Goal: Task Accomplishment & Management: Manage account settings

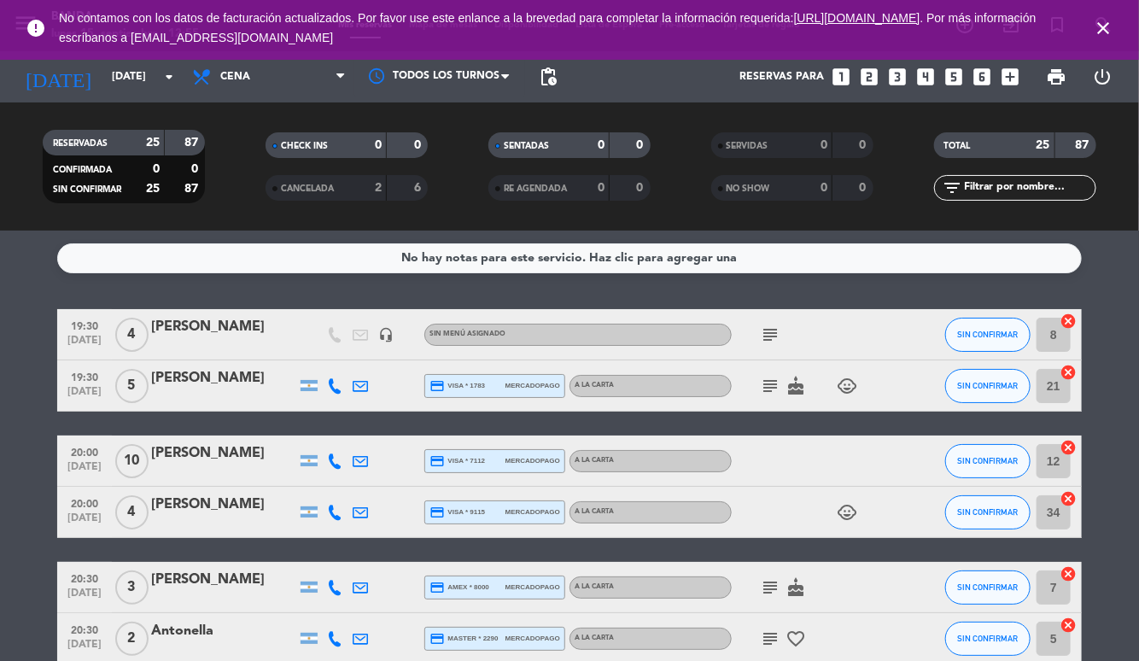
click at [145, 77] on input "[DATE]" at bounding box center [175, 76] width 144 height 29
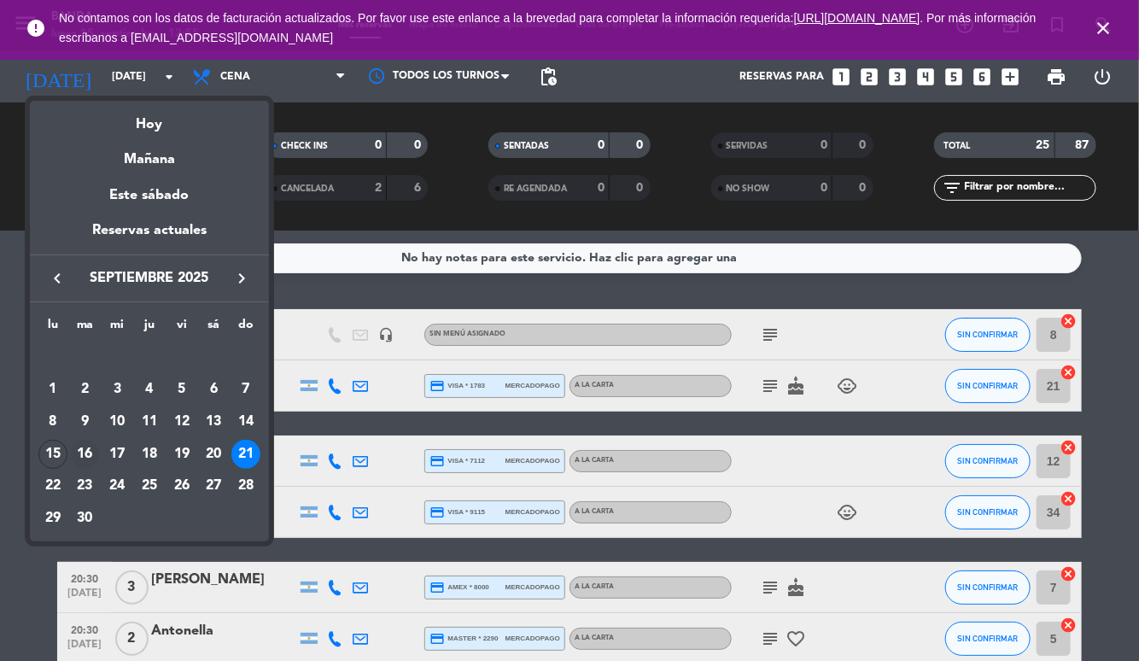
click at [87, 460] on div "16" at bounding box center [85, 454] width 29 height 29
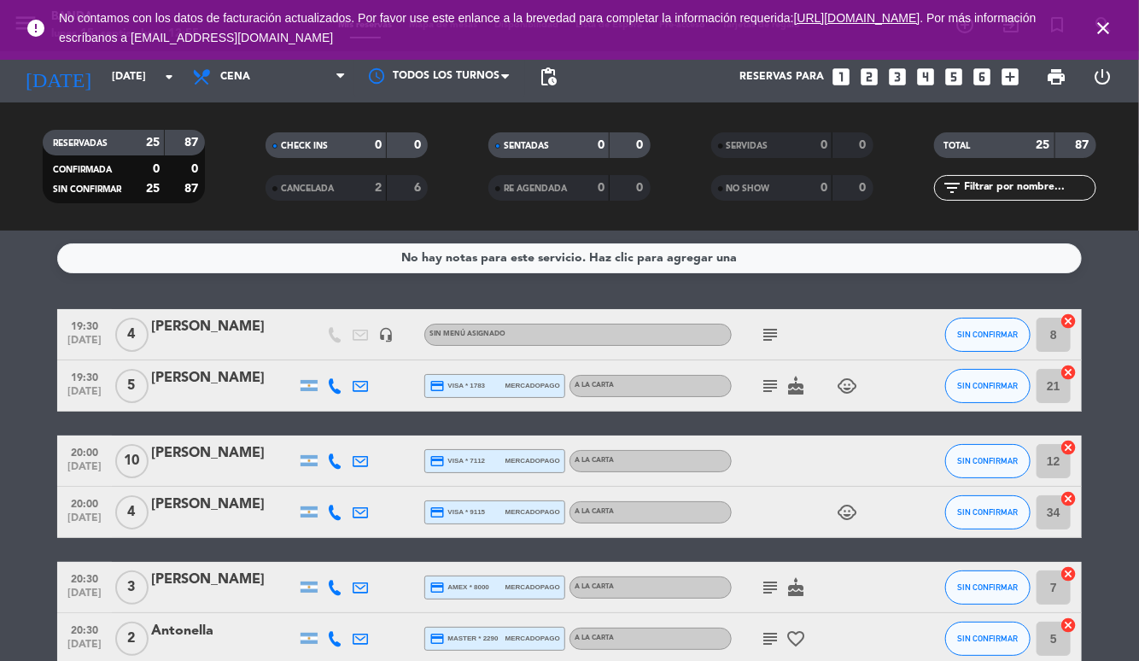
type input "[DATE]"
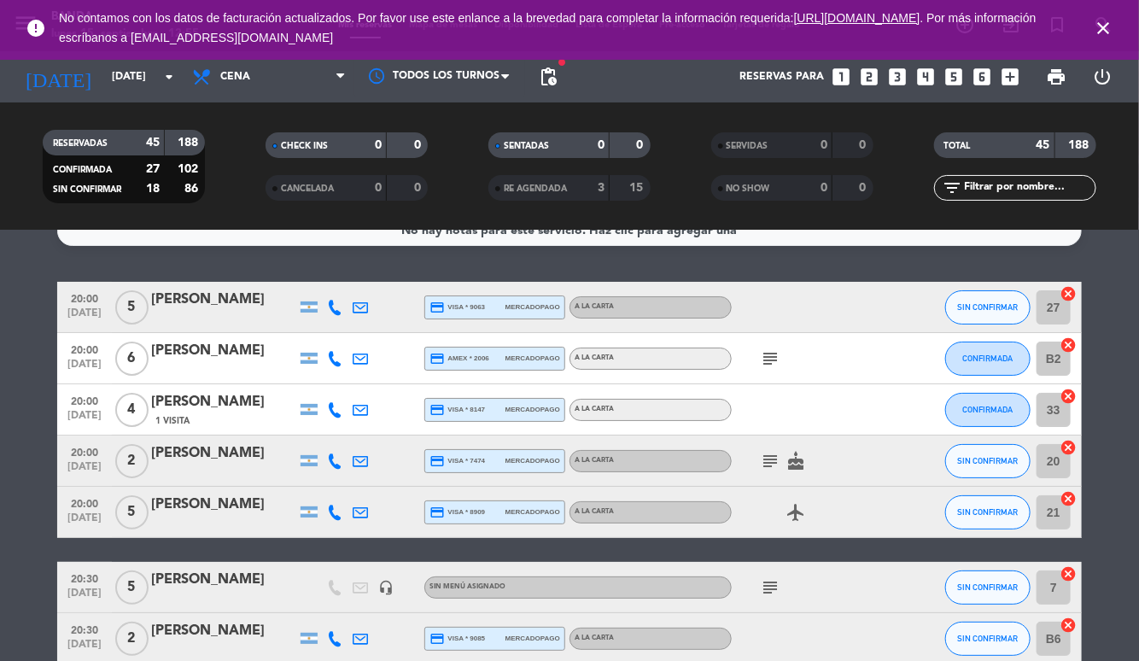
scroll to position [20, 0]
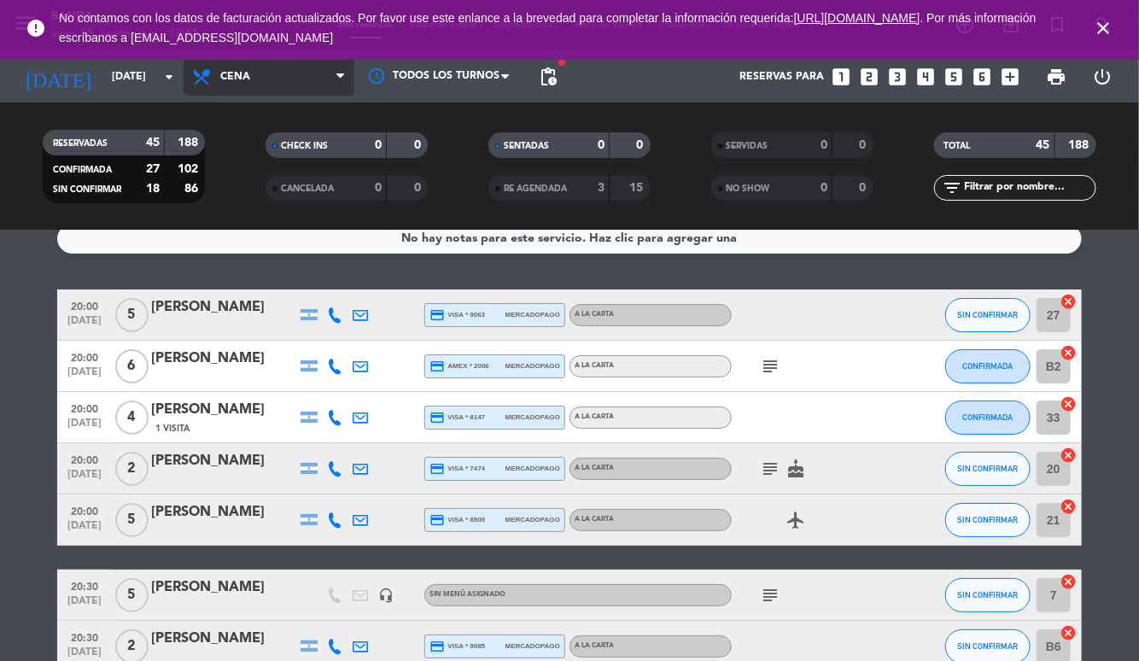
click at [288, 87] on span "Cena" at bounding box center [269, 77] width 171 height 38
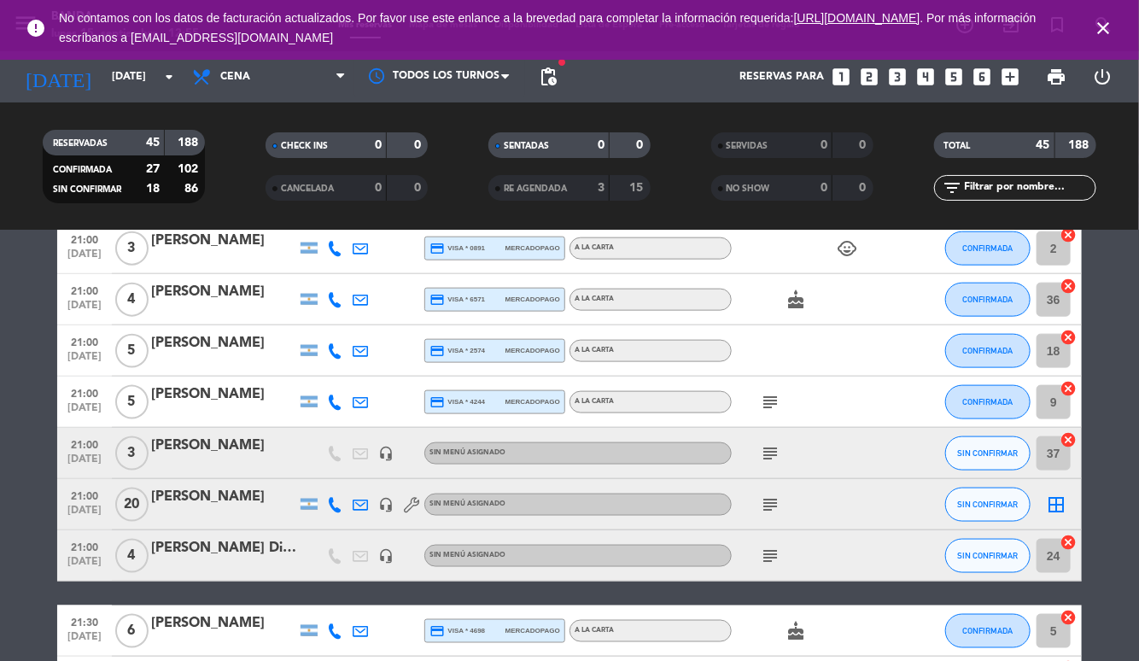
click at [770, 505] on icon "subject" at bounding box center [770, 505] width 20 height 20
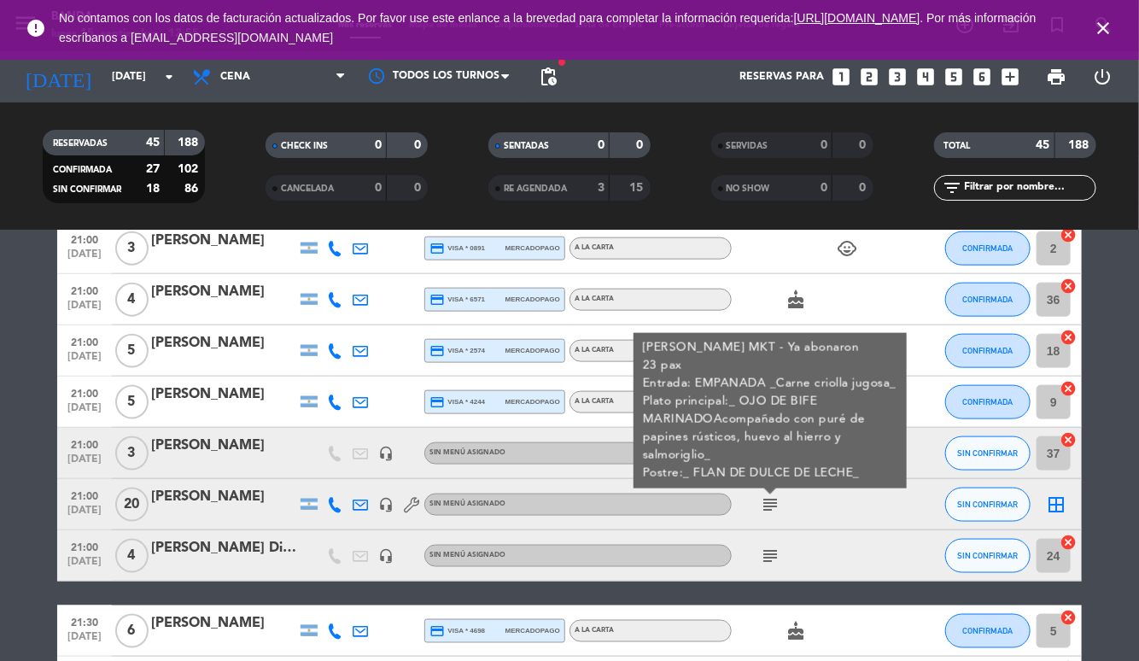
click at [832, 506] on div "subject [PERSON_NAME] MKT - Ya abonaron 23 pax Entrada: EMPANADA _Carne criolla…" at bounding box center [809, 504] width 154 height 50
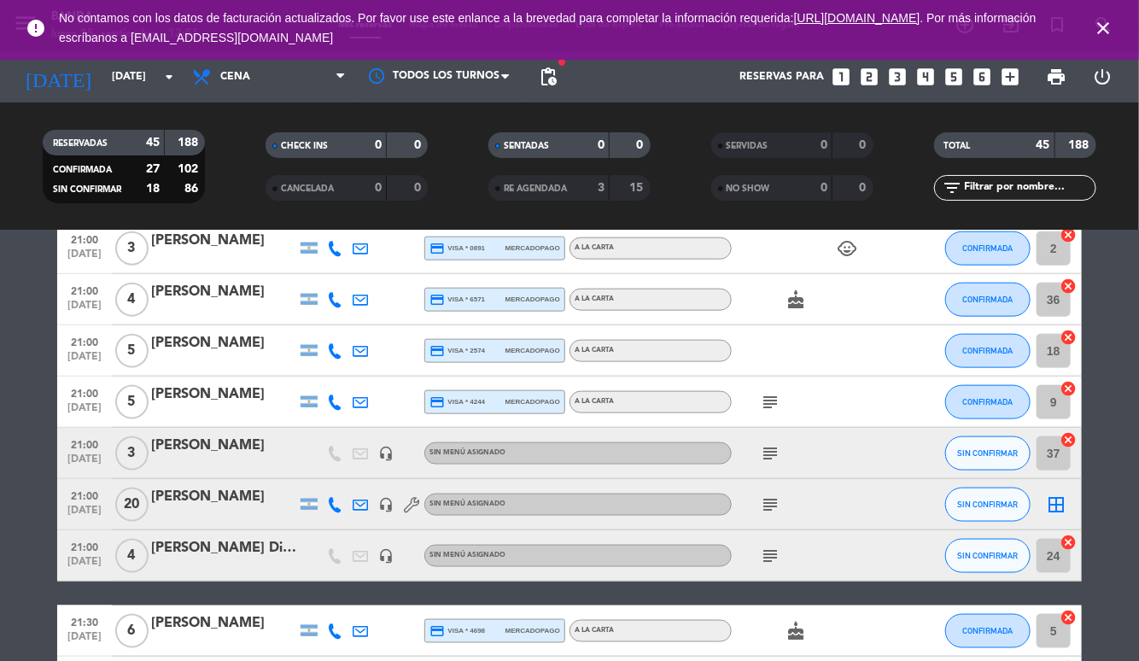
click at [769, 460] on icon "subject" at bounding box center [770, 453] width 20 height 20
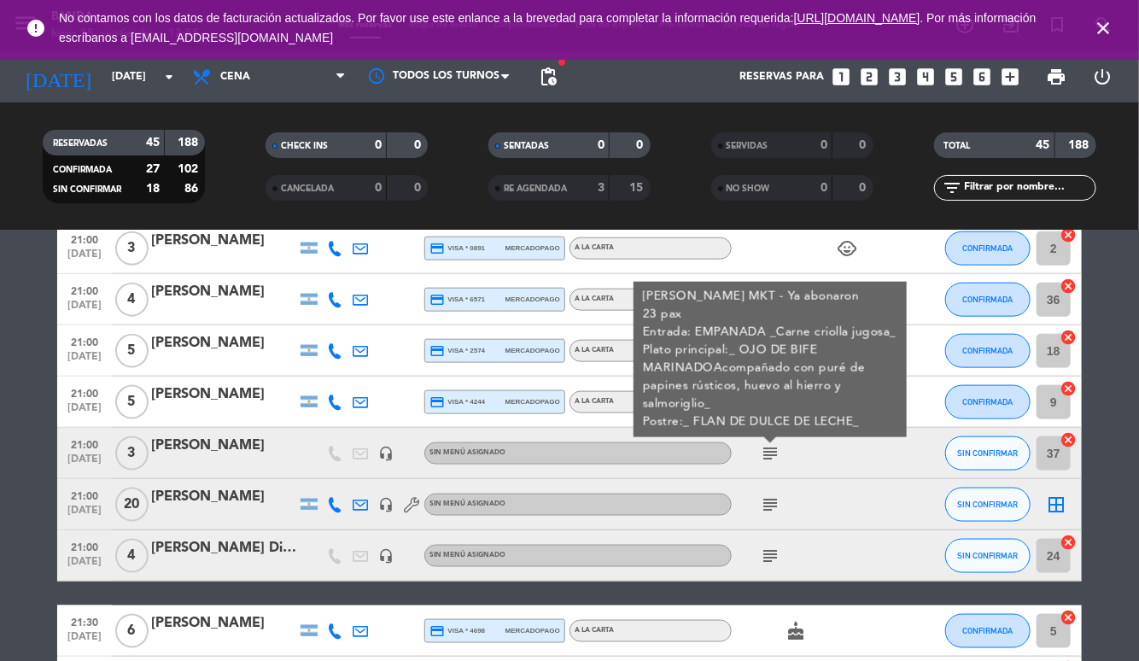
click at [225, 447] on div "[PERSON_NAME]" at bounding box center [223, 446] width 145 height 22
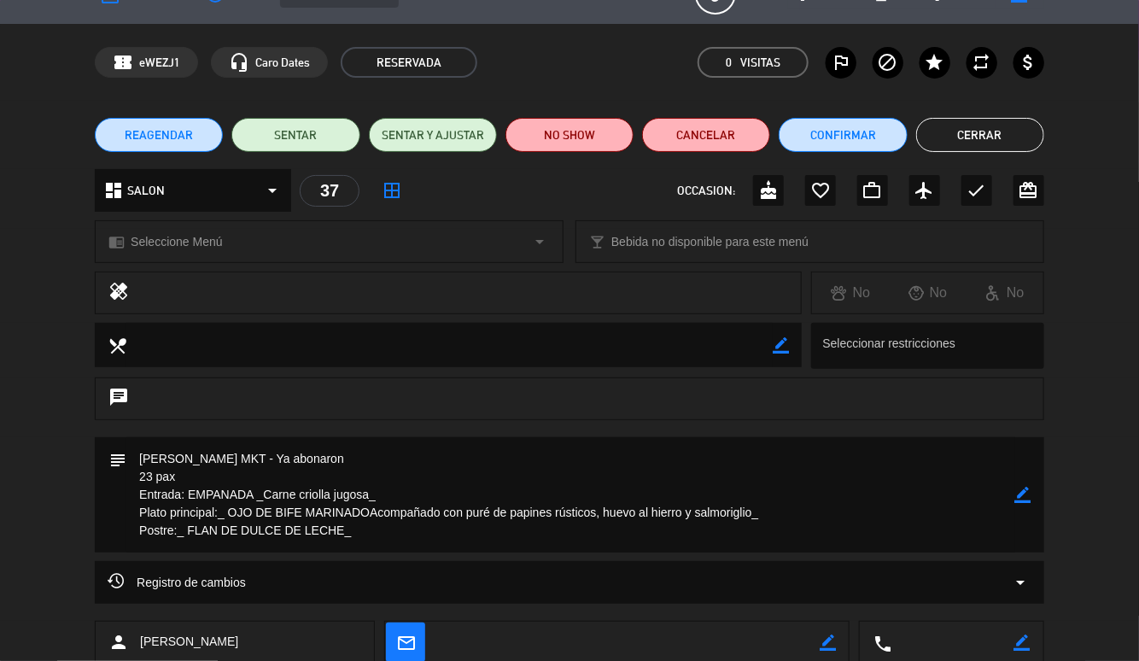
scroll to position [36, 0]
click at [372, 513] on textarea at bounding box center [570, 494] width 889 height 115
click at [369, 510] on textarea at bounding box center [570, 494] width 889 height 115
click at [365, 509] on textarea at bounding box center [570, 494] width 889 height 115
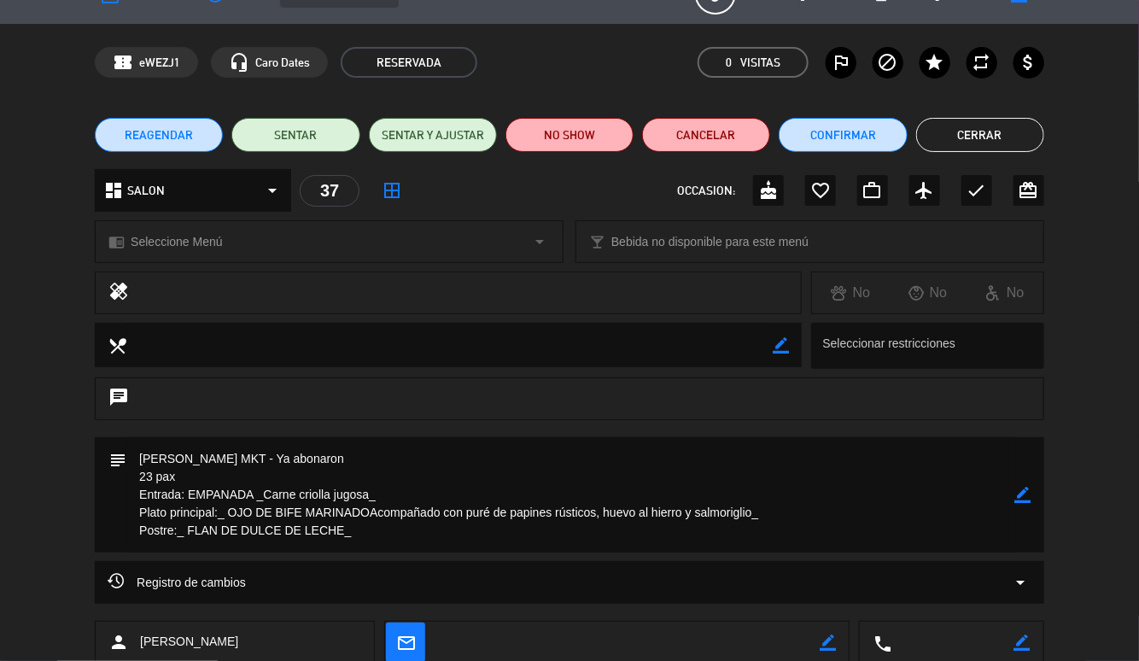
click at [1027, 489] on icon "border_color" at bounding box center [1024, 495] width 16 height 16
type textarea "[PERSON_NAME] MKT - Ya abonaron 23 pax Entrada: EMPANADA _Carne criolla jugosa_…"
click at [1025, 494] on icon at bounding box center [1024, 495] width 16 height 16
click at [975, 133] on button "Cerrar" at bounding box center [980, 135] width 128 height 34
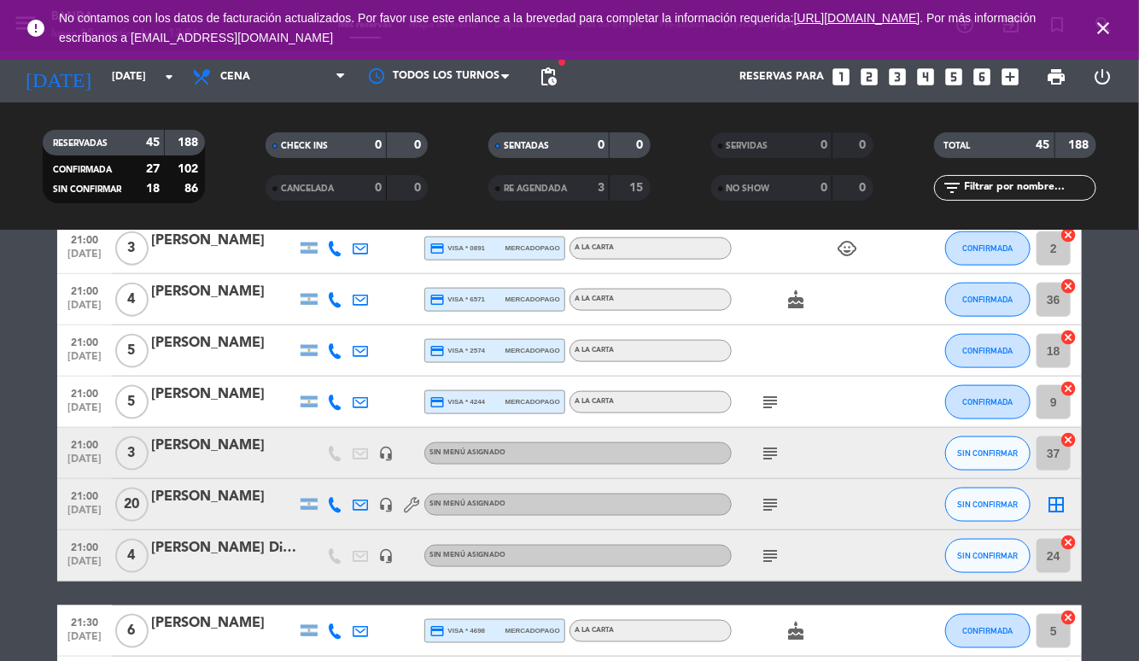
click at [207, 498] on div "[PERSON_NAME]" at bounding box center [223, 497] width 145 height 22
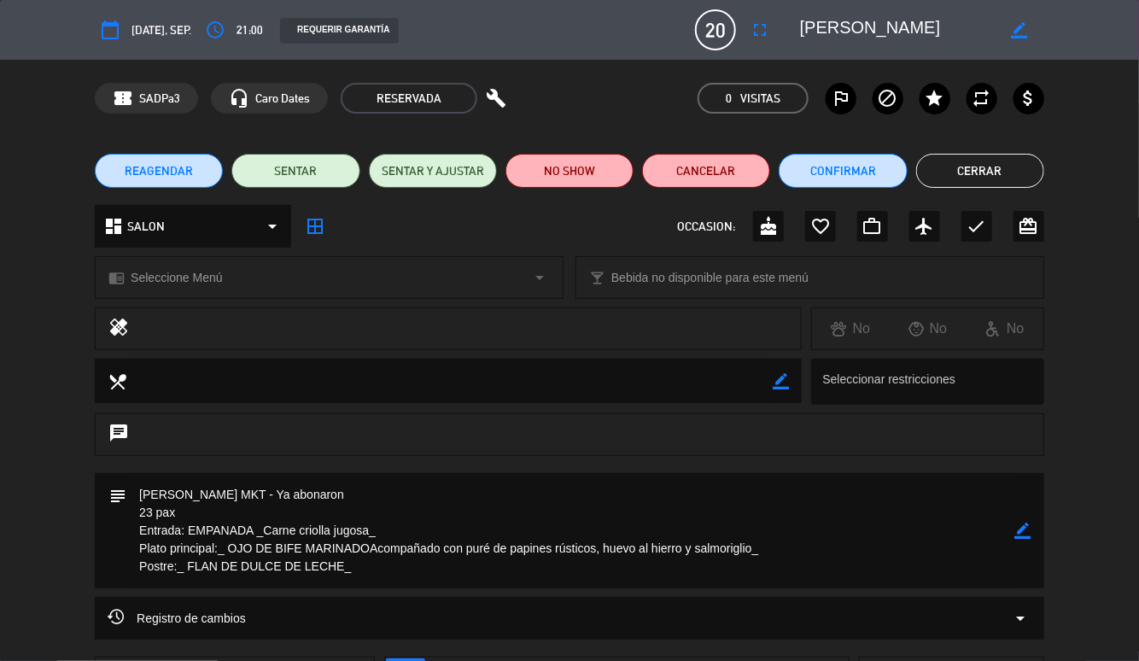
click at [1024, 535] on icon "border_color" at bounding box center [1024, 531] width 16 height 16
click at [370, 543] on textarea at bounding box center [570, 530] width 889 height 115
type textarea "[PERSON_NAME] MKT - Ya abonaron 23 pax Entrada: EMPANADA _Carne criolla jugosa_…"
click at [1030, 523] on icon at bounding box center [1024, 531] width 16 height 16
click at [992, 165] on button "Cerrar" at bounding box center [980, 171] width 128 height 34
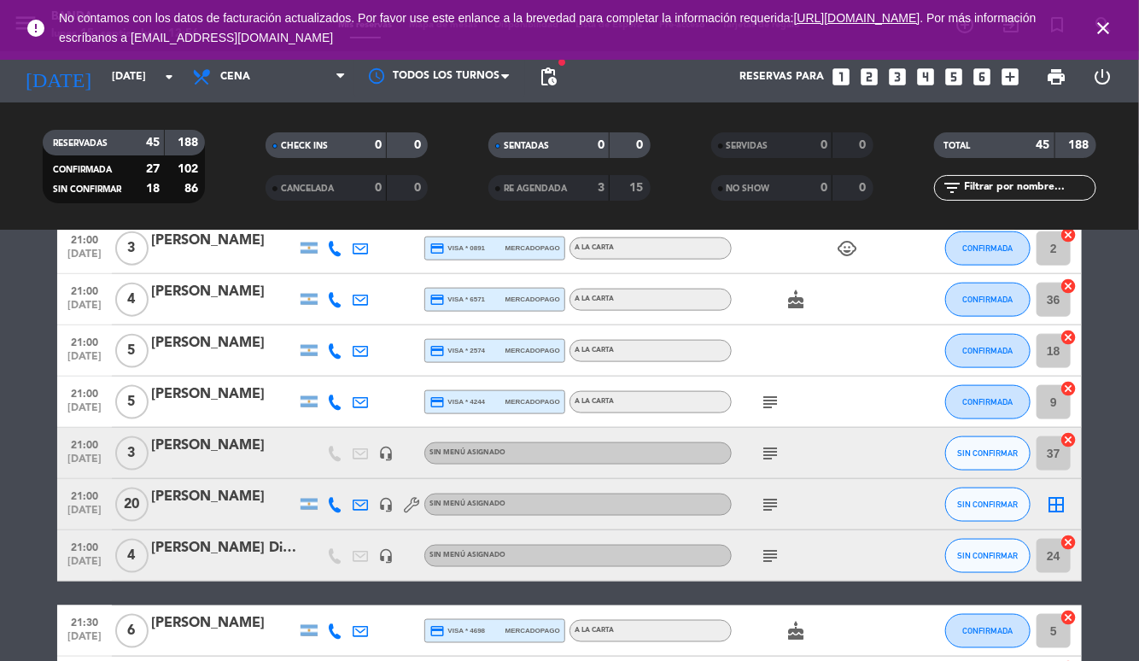
click at [773, 451] on icon "subject" at bounding box center [770, 453] width 20 height 20
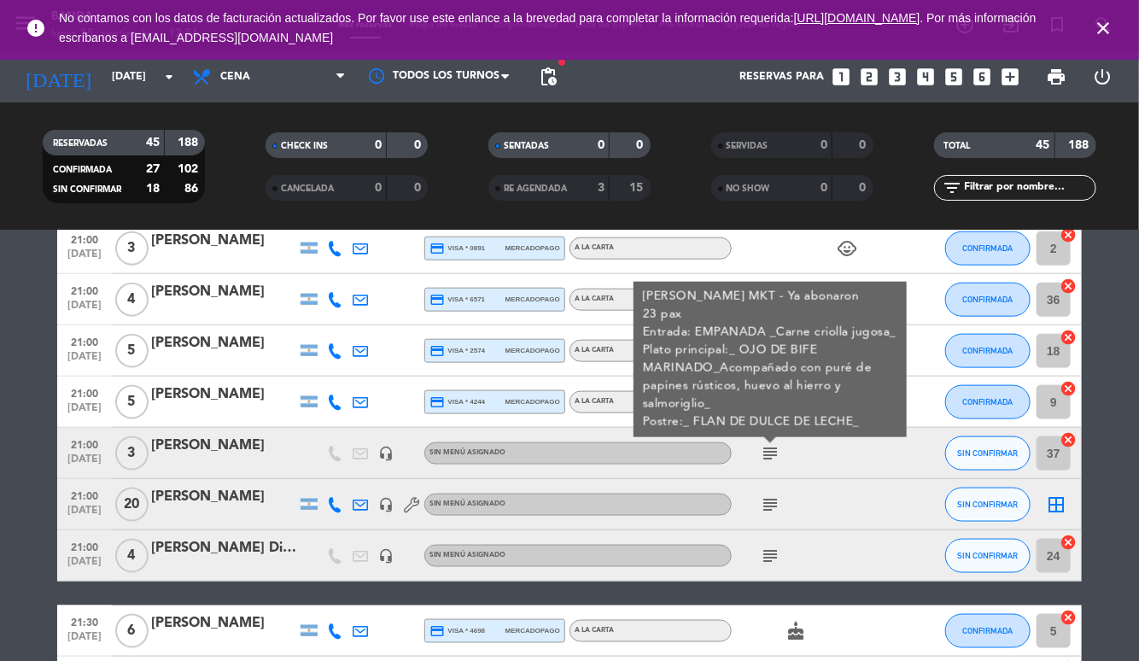
click at [771, 501] on icon "subject" at bounding box center [770, 505] width 20 height 20
